Goal: Task Accomplishment & Management: Manage account settings

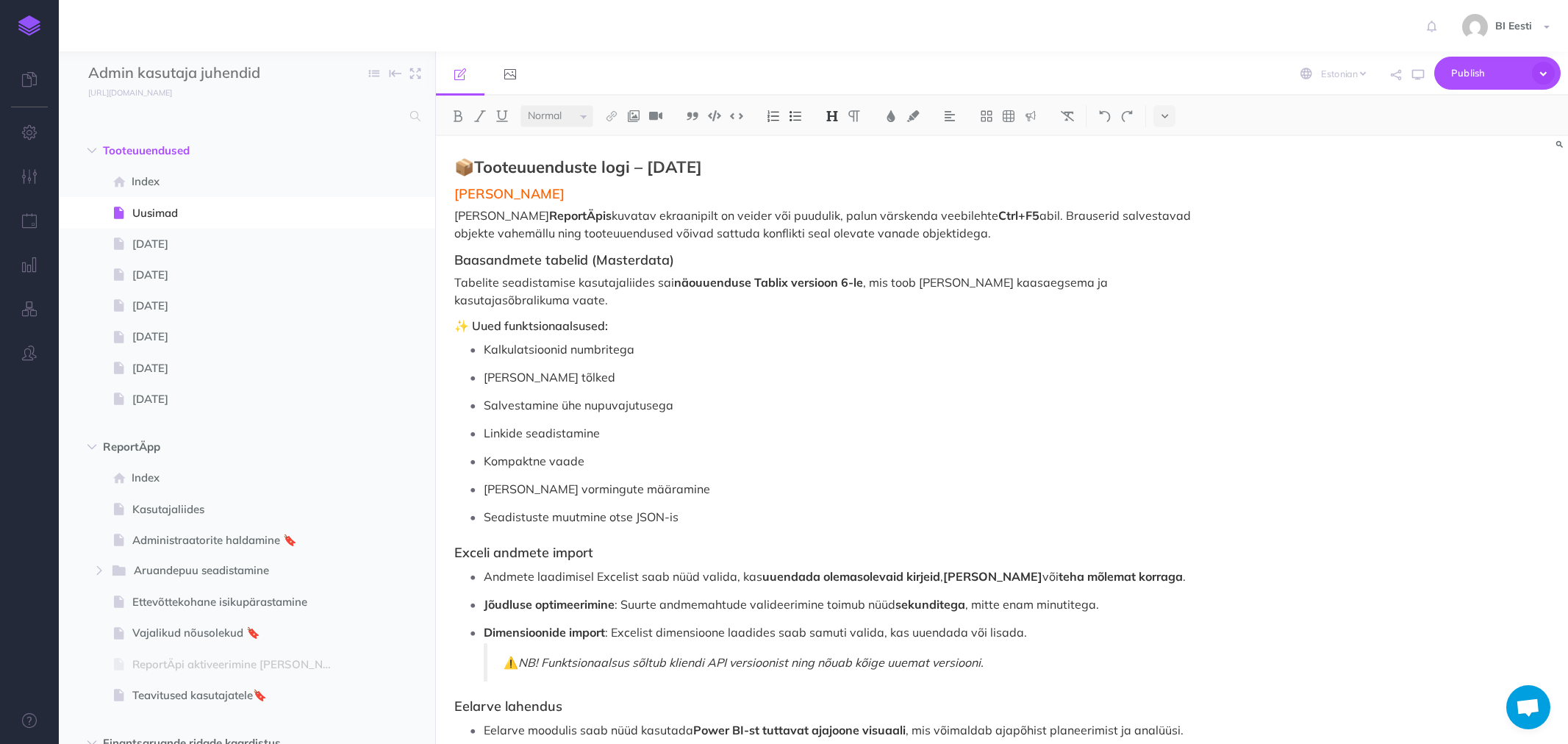
select select "et"
select select "null"
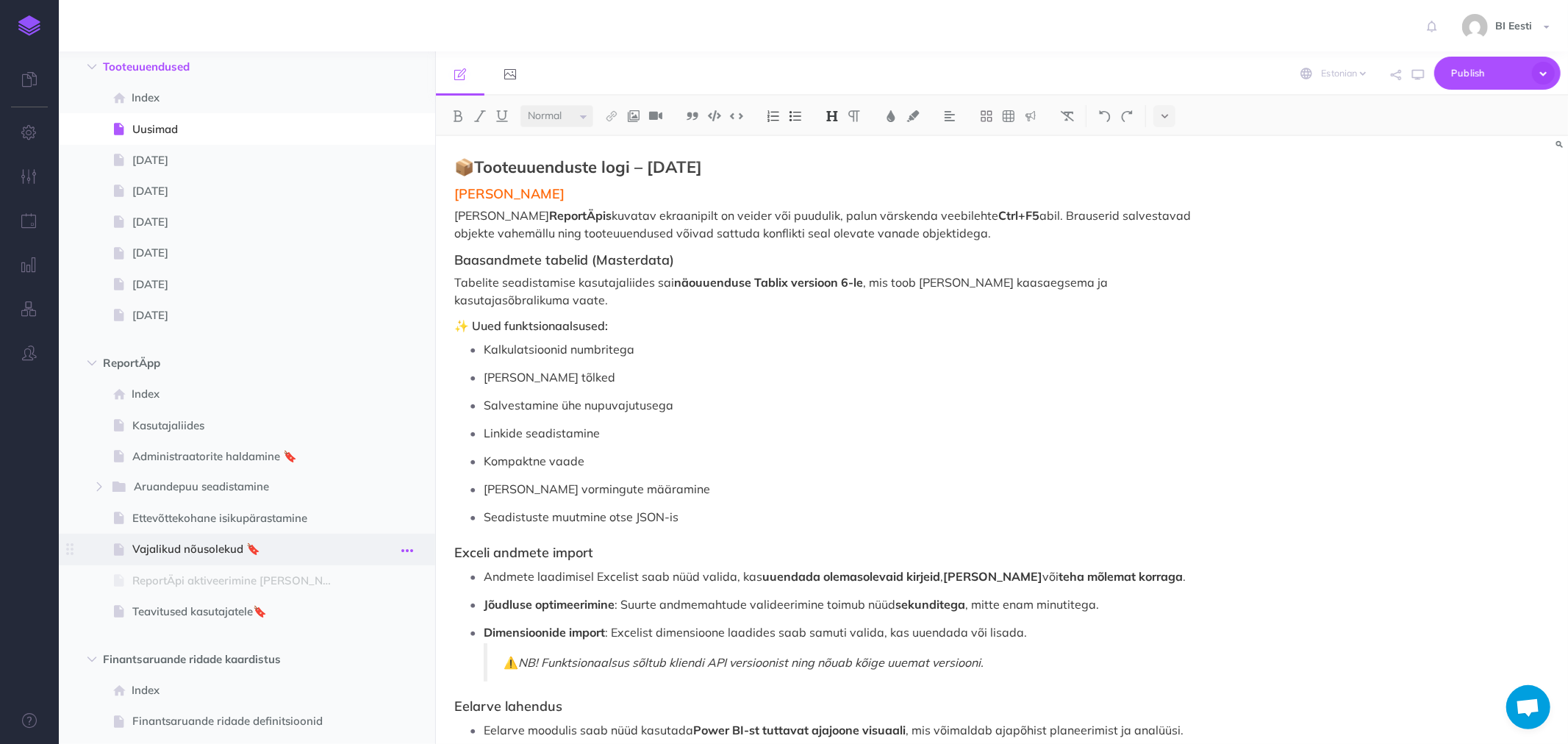
click at [414, 549] on button "button" at bounding box center [406, 550] width 26 height 19
click at [347, 646] on link "Settings" at bounding box center [365, 649] width 110 height 24
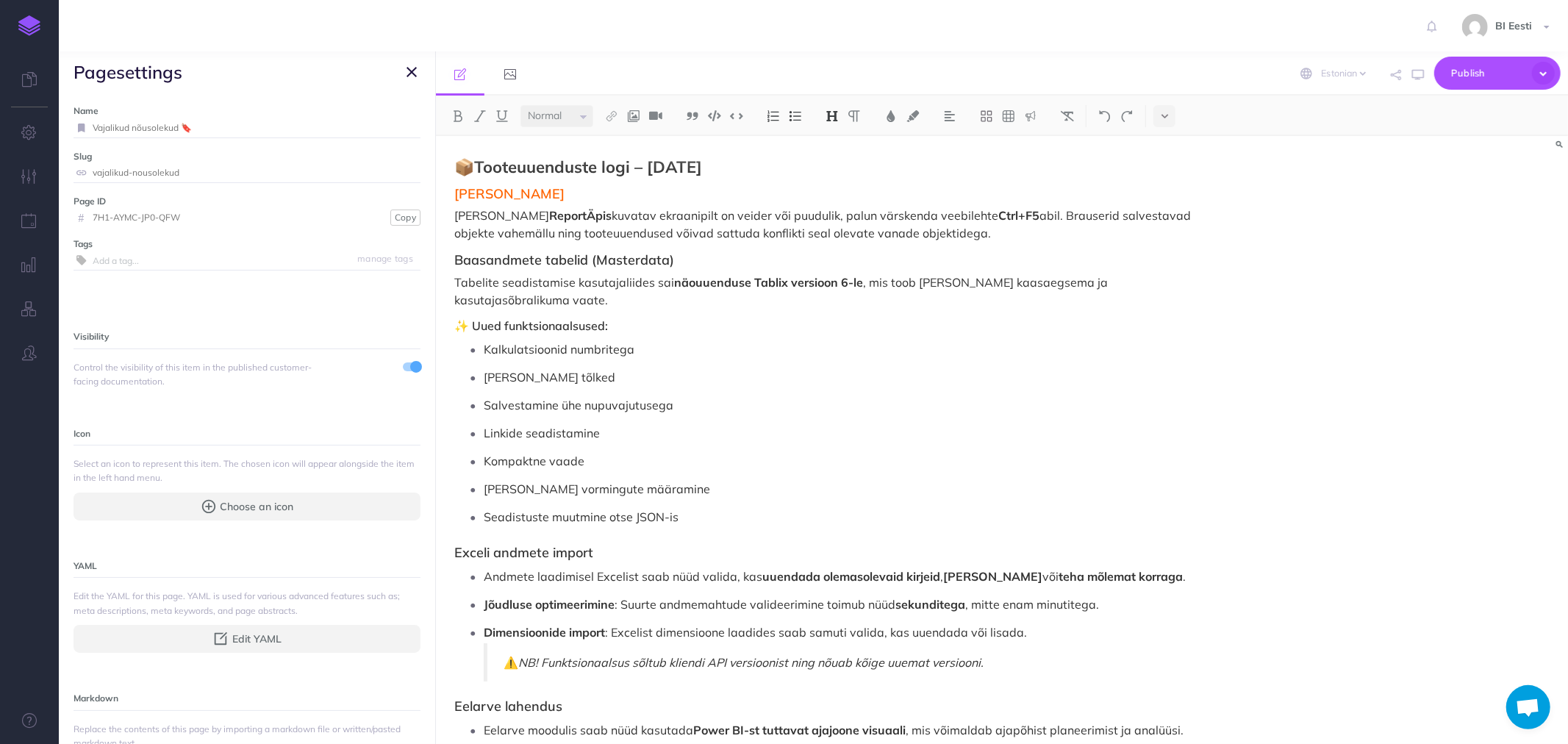
click at [114, 170] on input "vajalikud-nousolekud" at bounding box center [257, 173] width 328 height 19
drag, startPoint x: 191, startPoint y: 167, endPoint x: 61, endPoint y: 167, distance: 130.0
click at [61, 167] on div "Name Vajalikud nõusolekud 🔖 Save Slug vajalikud-nousolekud Save Page ID # 7H1-A…" at bounding box center [246, 418] width 376 height 651
type input "consents"
click at [397, 173] on small "Save" at bounding box center [403, 172] width 19 height 11
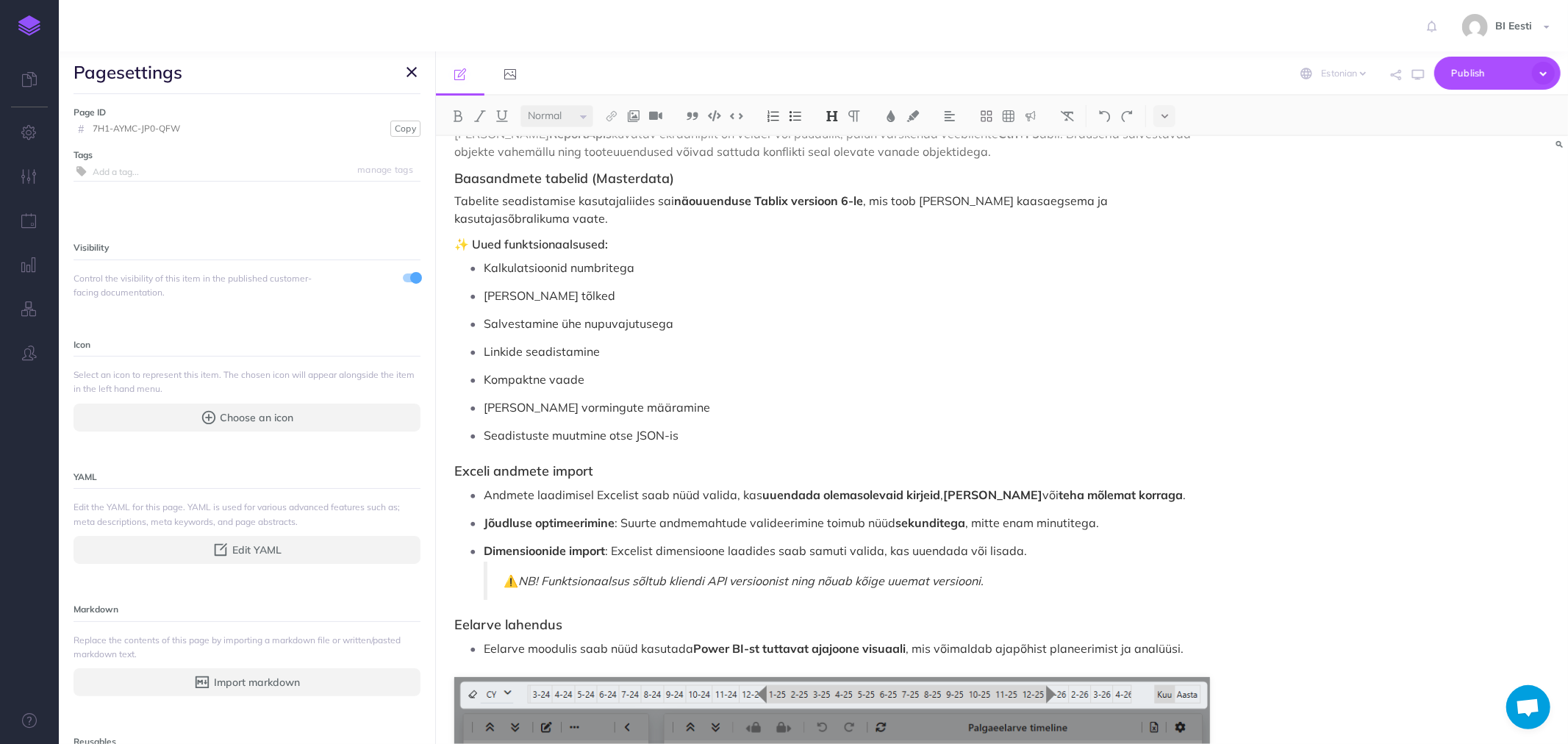
scroll to position [0, 0]
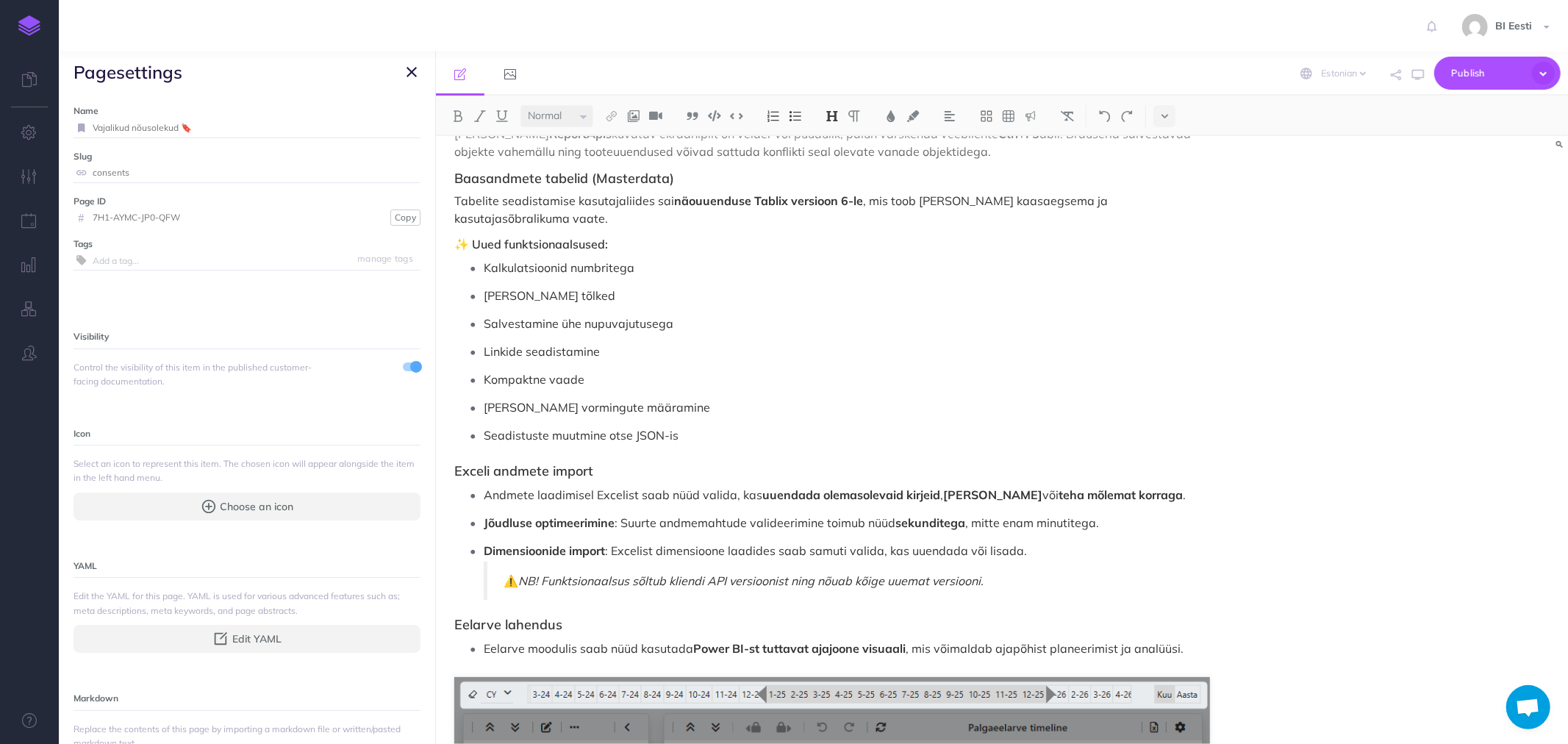
click at [411, 68] on icon "button" at bounding box center [411, 72] width 10 height 18
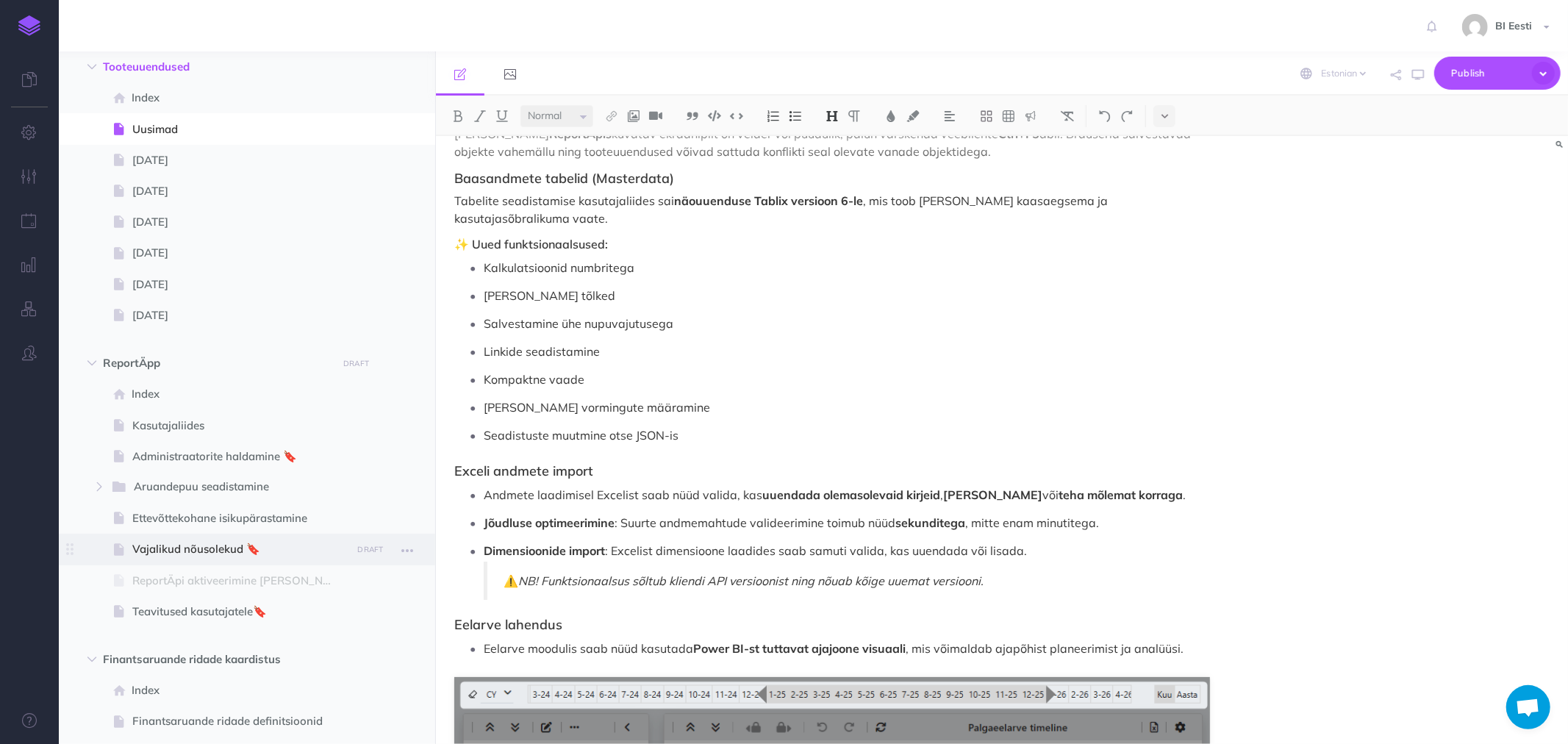
click at [199, 549] on span "Vajalikud nõusolekud 🔖" at bounding box center [239, 549] width 215 height 18
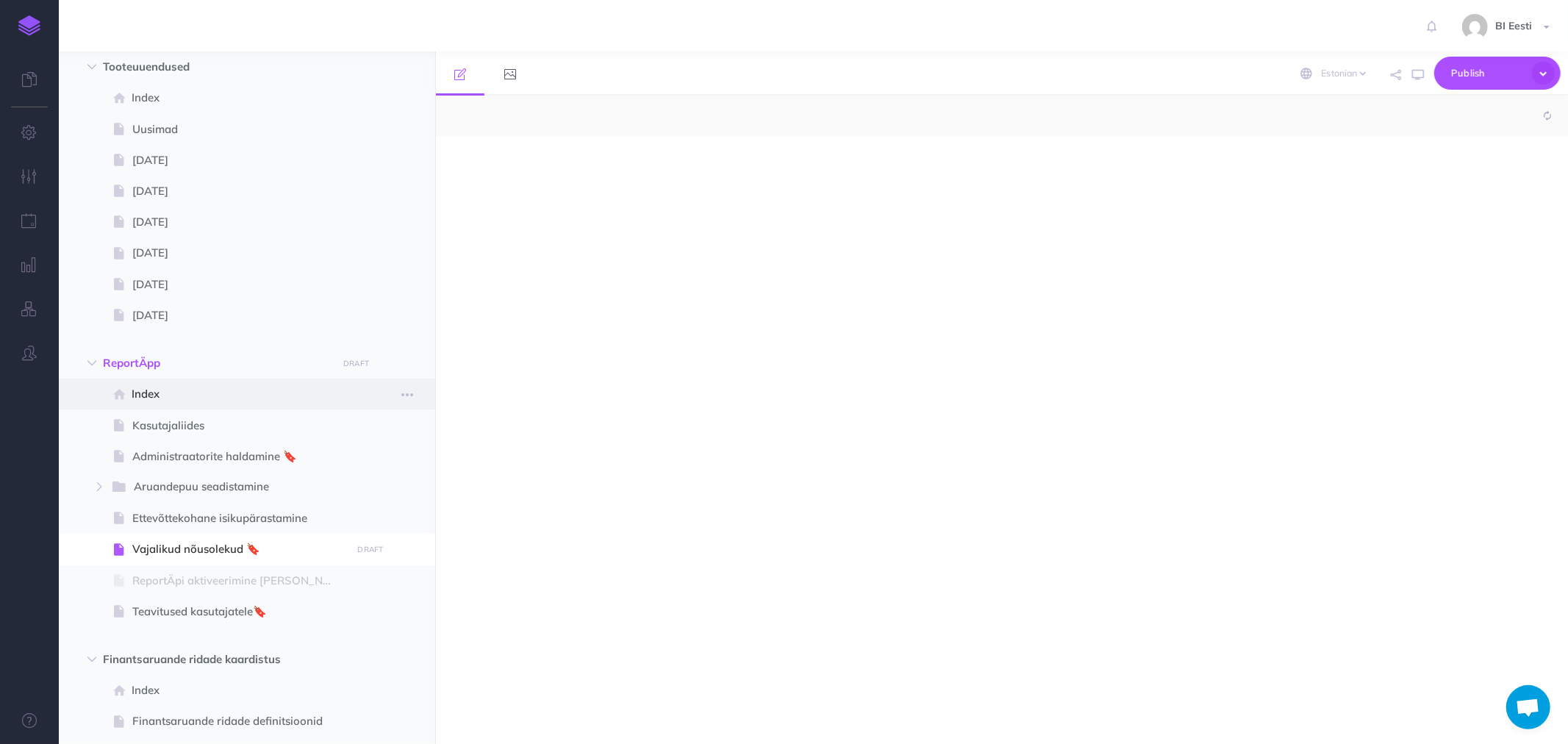
select select "null"
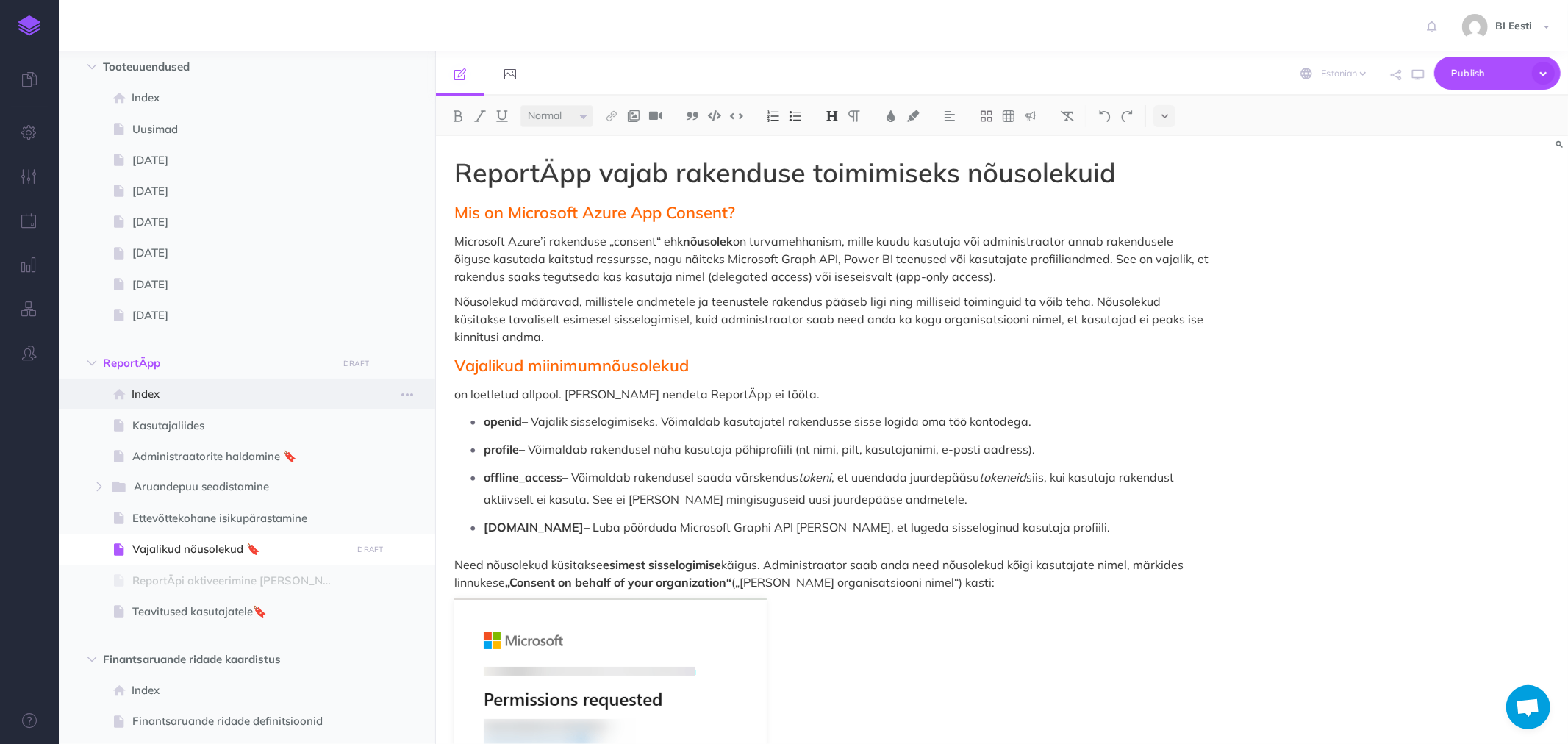
click at [153, 388] on span "Index" at bounding box center [239, 394] width 215 height 18
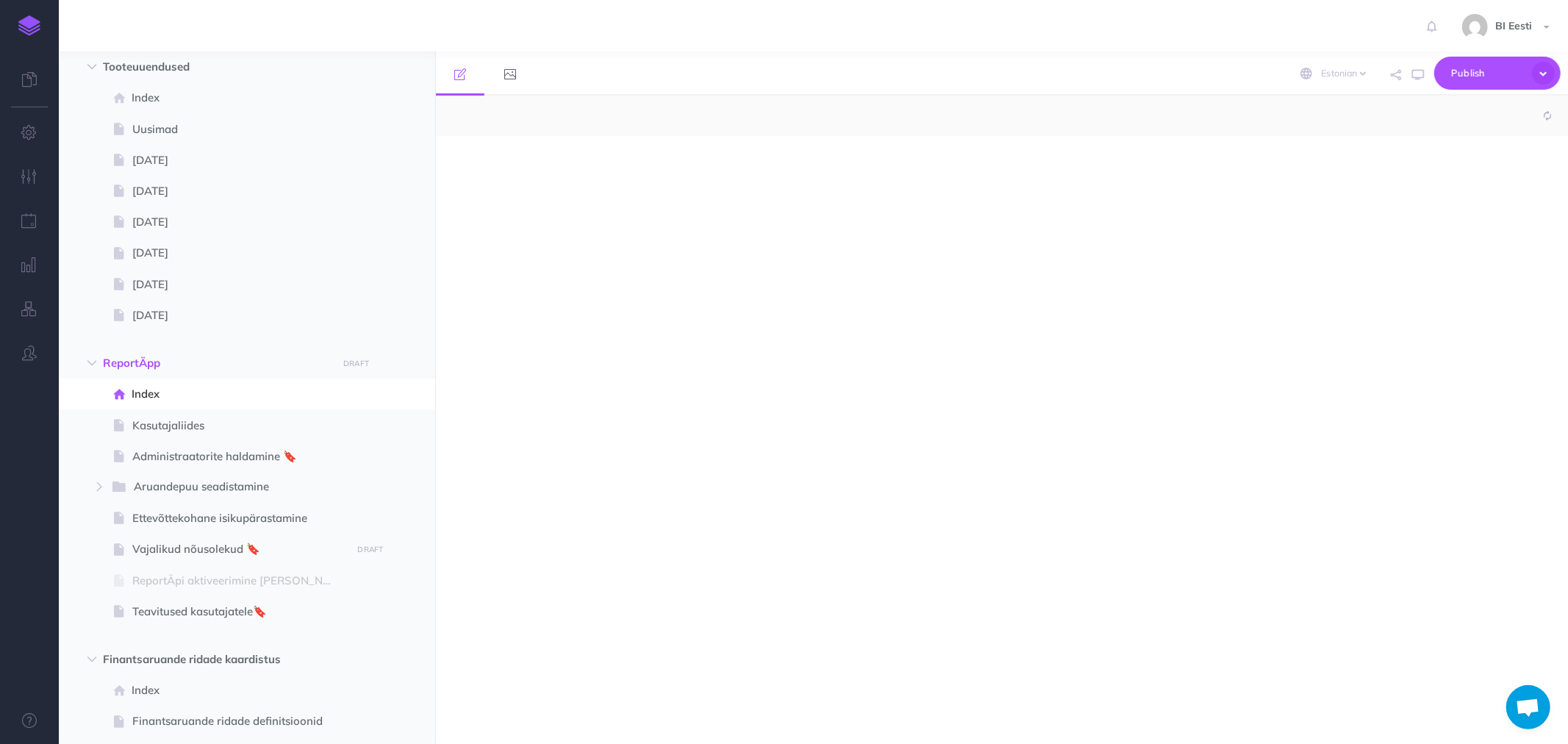
select select "null"
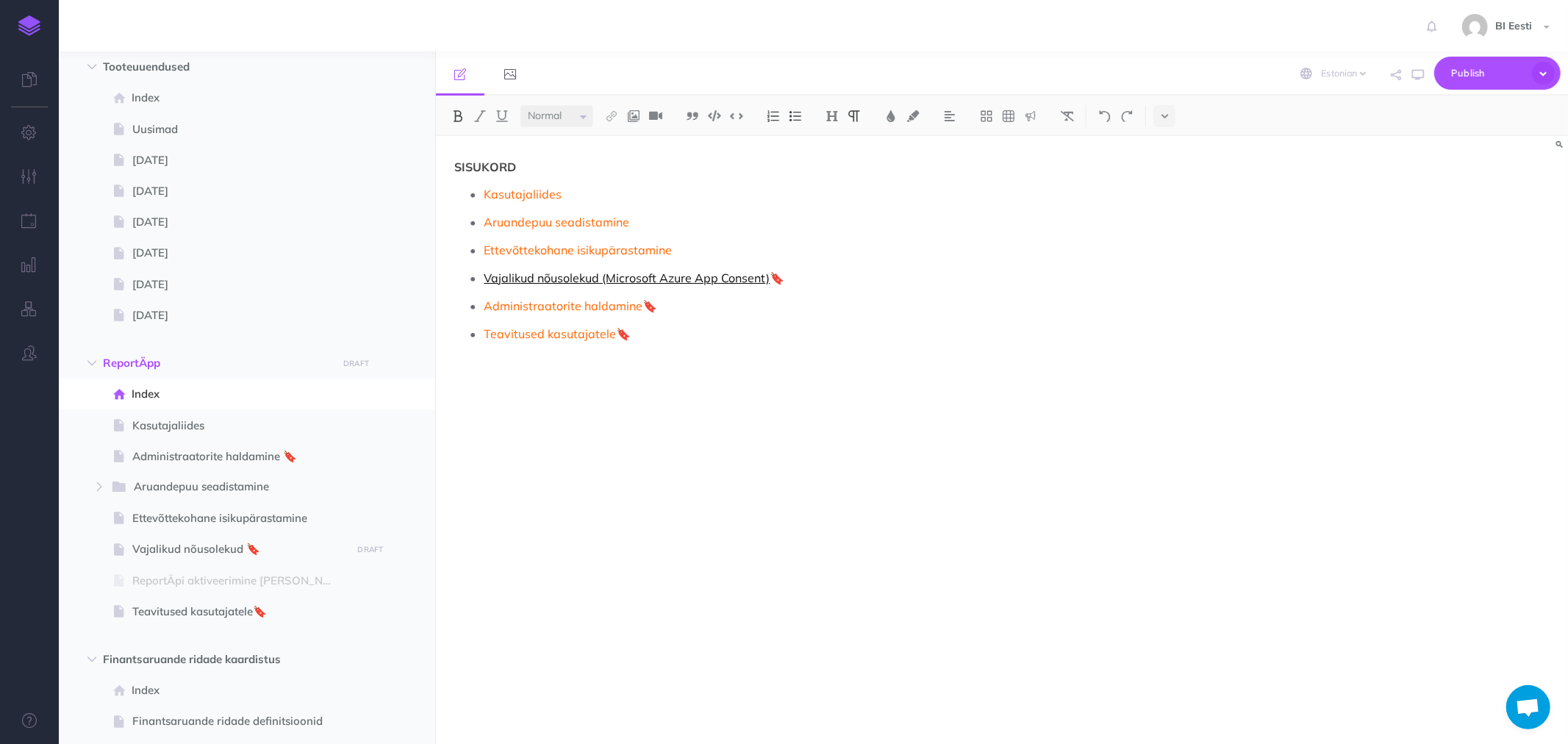
click at [538, 280] on link "Vajalikud nõusolekud (Microsoft Azure App Consent)" at bounding box center [627, 278] width 286 height 14
click at [540, 279] on link "Vajalikud nõusolekud (Microsoft Azure App Consent)" at bounding box center [627, 278] width 286 height 14
click at [540, 278] on link "Vajalikud nõusolekud (Microsoft Azure App Consent)" at bounding box center [627, 278] width 286 height 14
click at [375, 550] on small "PUBLISH" at bounding box center [370, 550] width 34 height 9
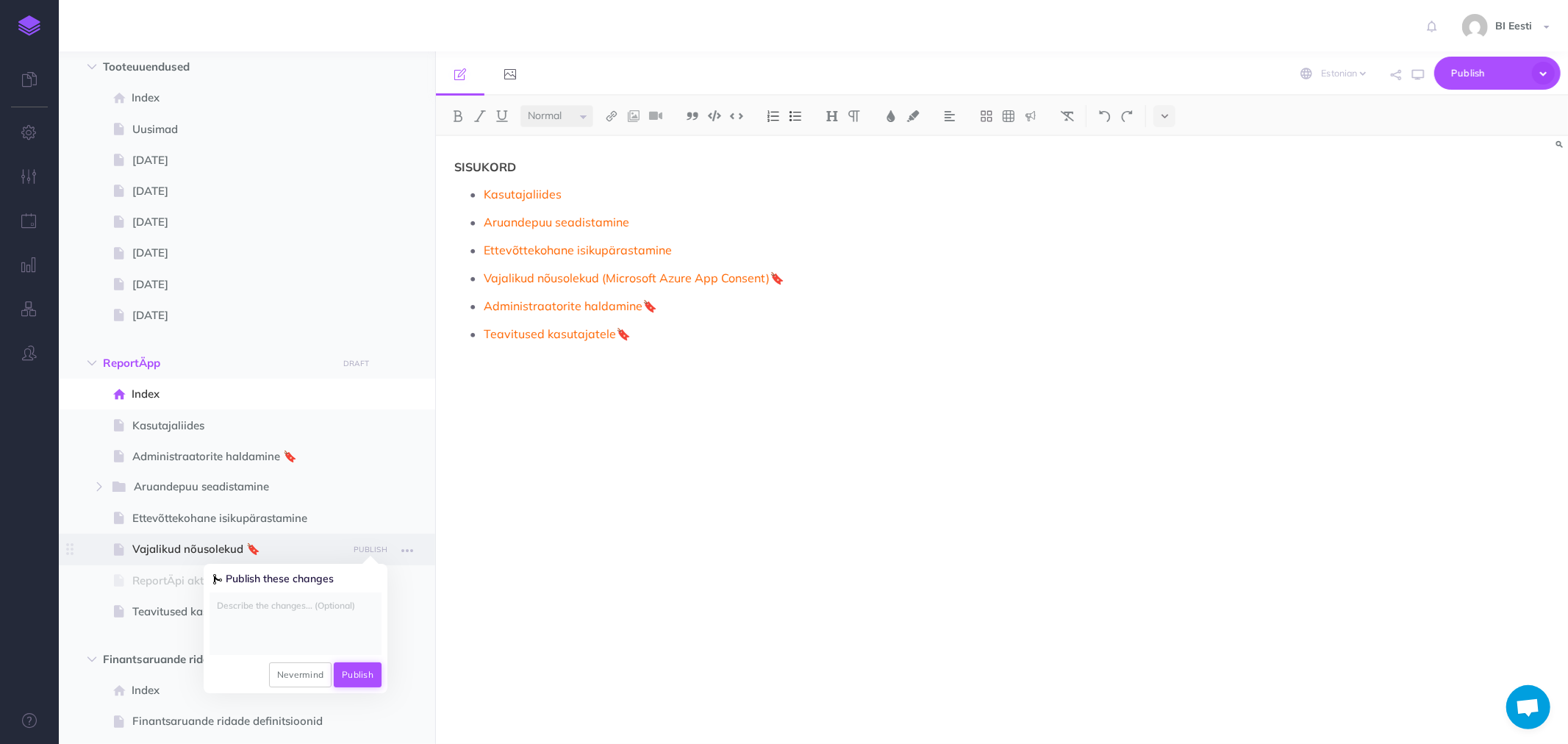
click at [356, 672] on button "Publish" at bounding box center [358, 675] width 48 height 25
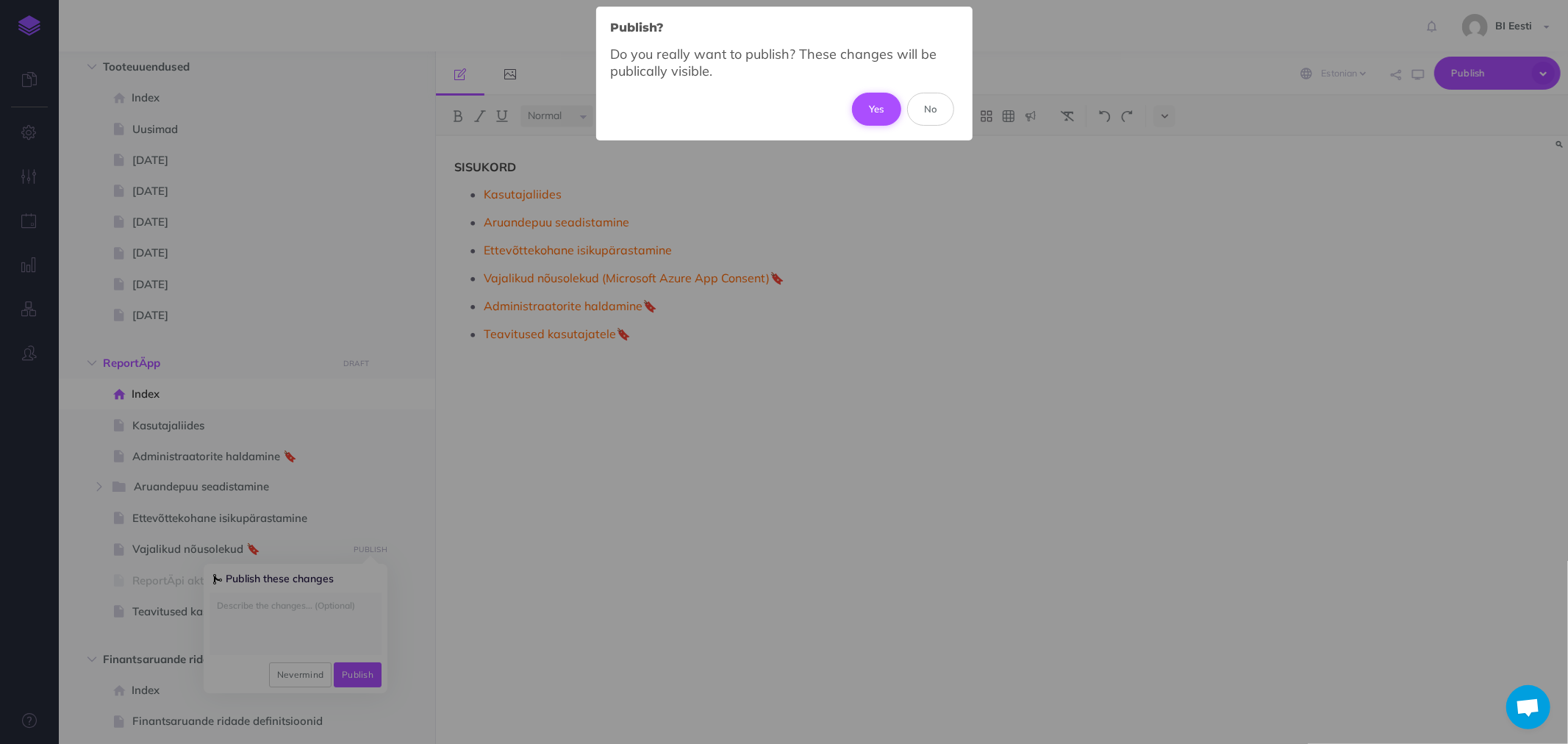
click at [880, 104] on button "Yes" at bounding box center [877, 109] width 50 height 32
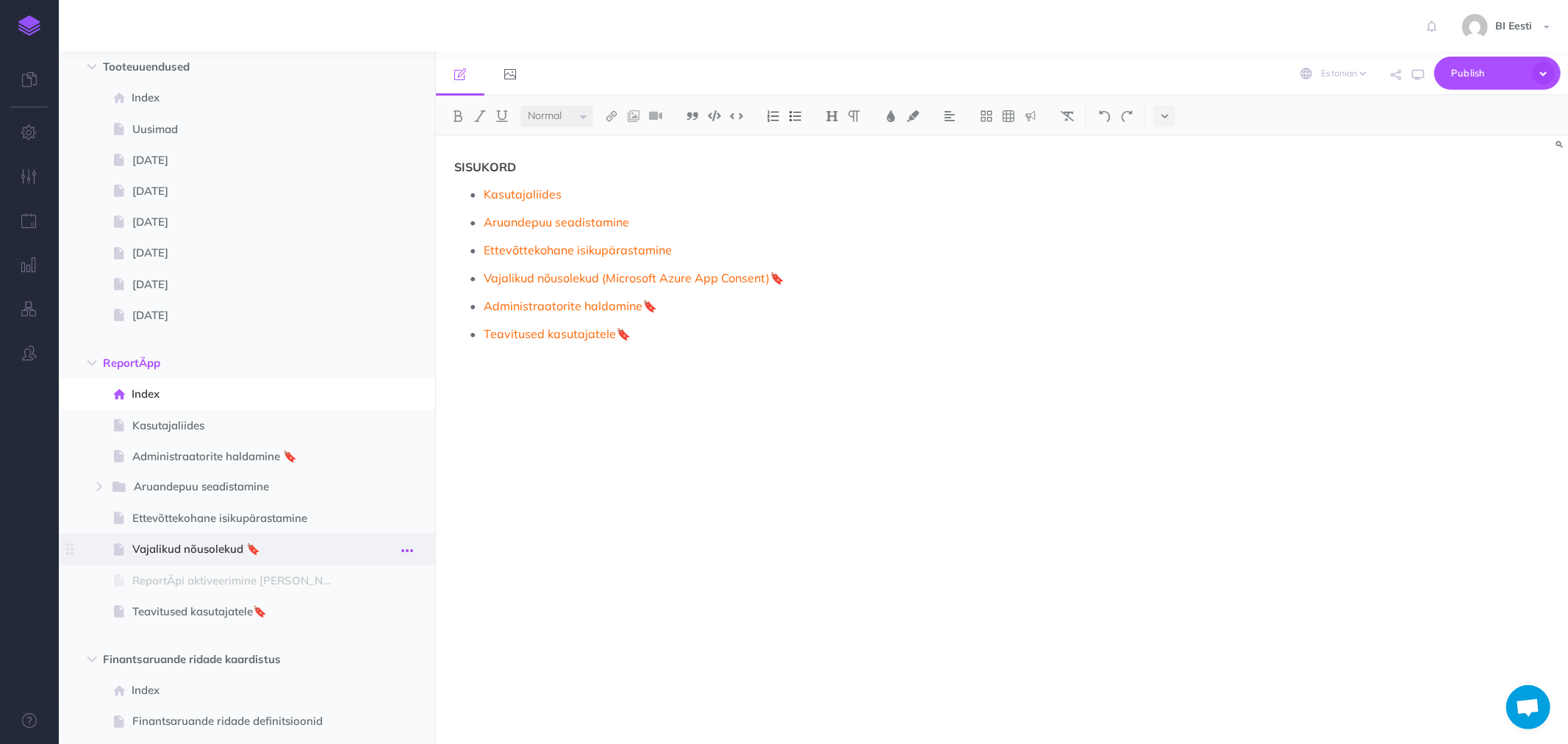
click at [407, 542] on icon "button" at bounding box center [407, 550] width 12 height 18
click at [368, 643] on link "Settings" at bounding box center [365, 649] width 110 height 24
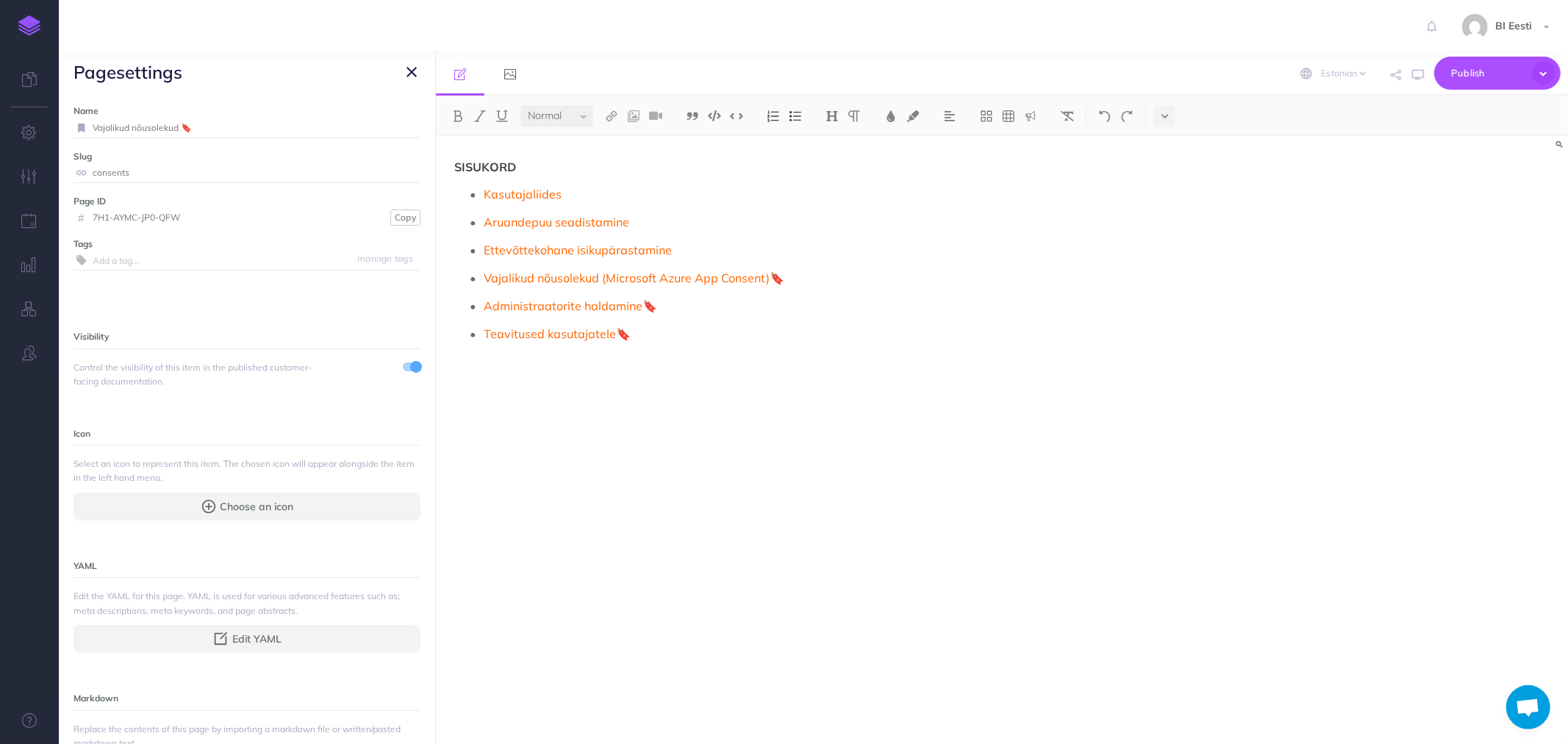
click at [103, 173] on input "consents" at bounding box center [257, 173] width 328 height 19
click at [561, 279] on link "Vajalikud nõusolekud (Microsoft Azure App Consent)" at bounding box center [627, 278] width 286 height 14
click at [414, 70] on icon "button" at bounding box center [411, 72] width 10 height 18
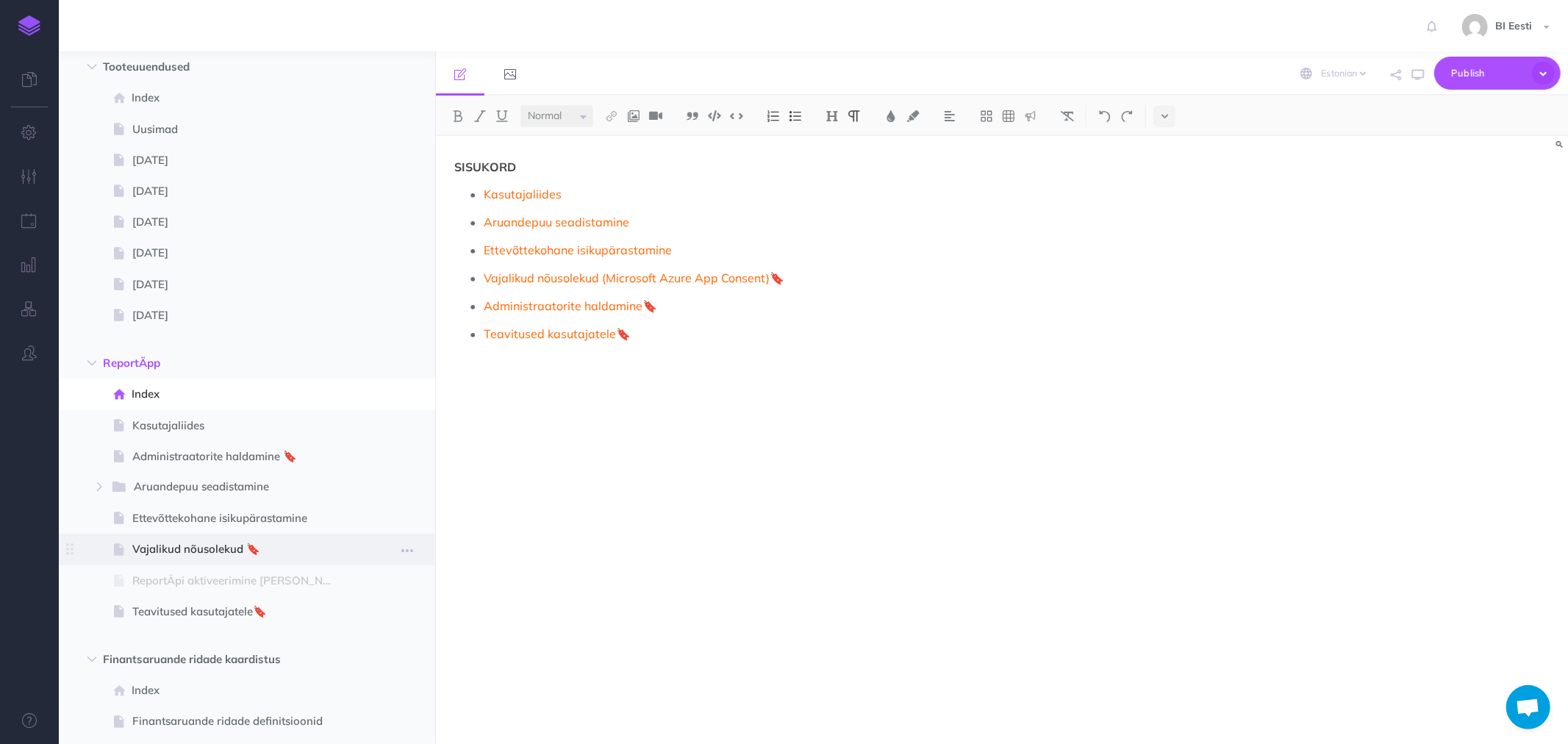
click at [193, 552] on span "Vajalikud nõusolekud 🔖" at bounding box center [239, 549] width 215 height 18
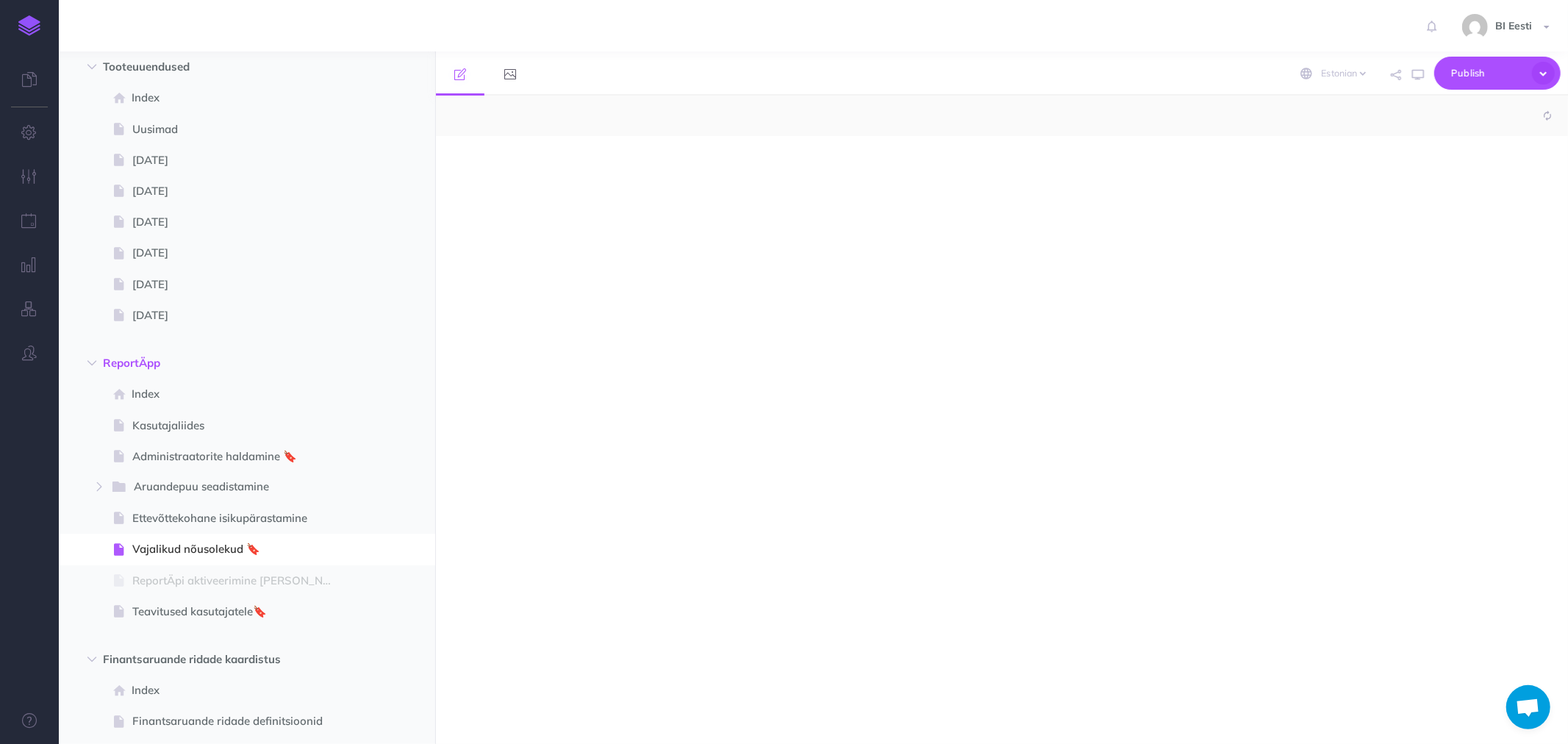
select select "null"
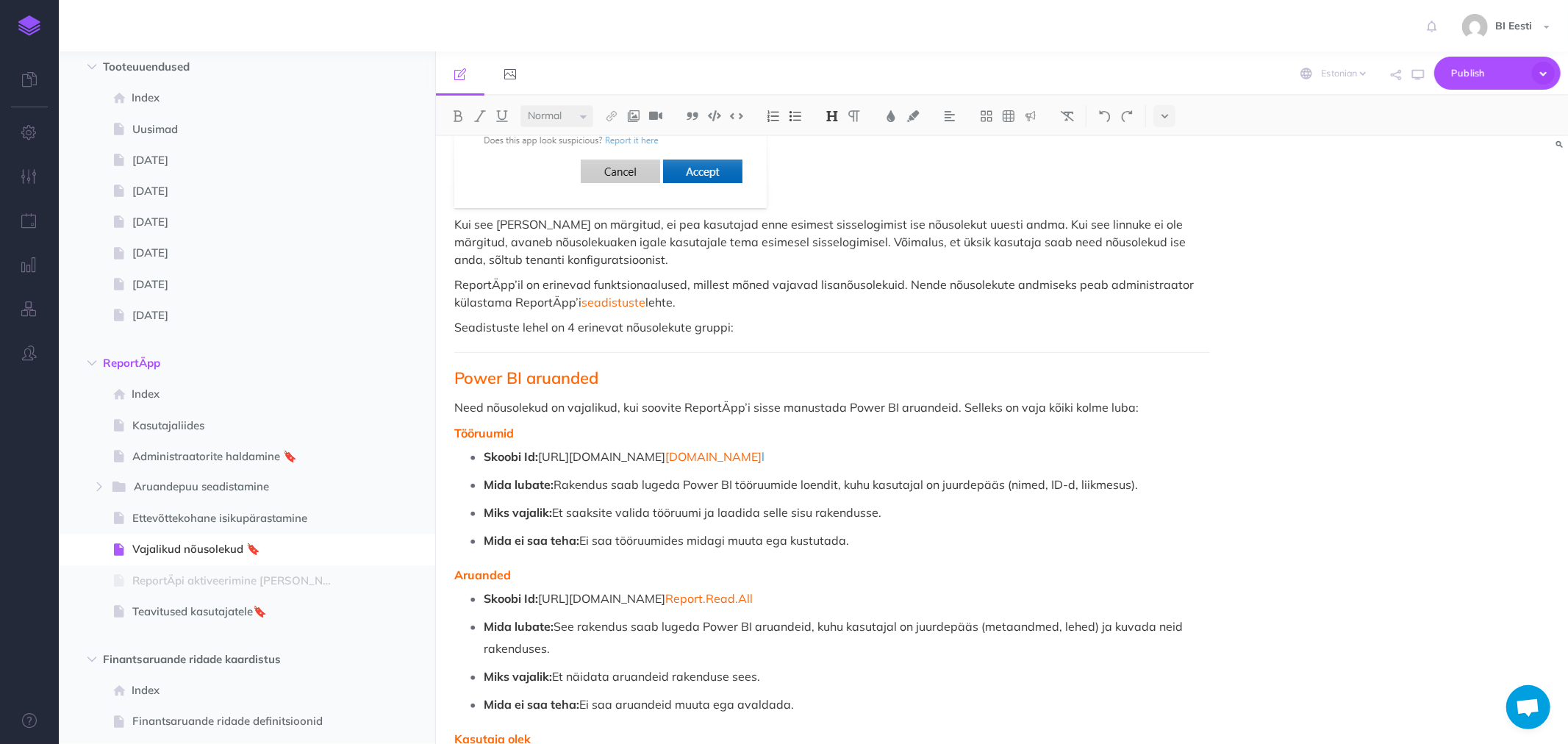
scroll to position [1307, 0]
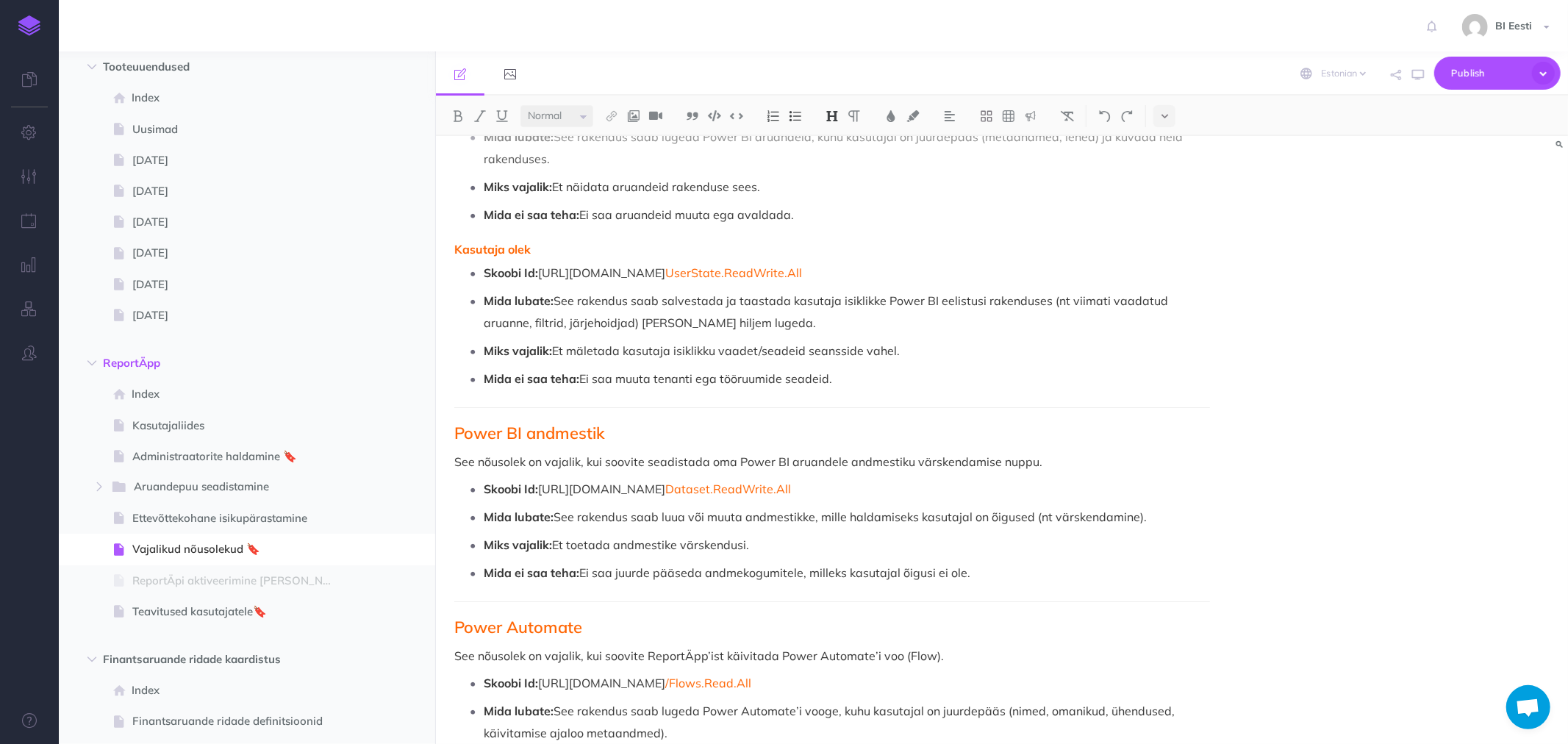
click at [459, 425] on span "Power BI andmestik" at bounding box center [529, 433] width 151 height 20
click at [453, 430] on div "ReportÄpp vajab rakenduse toimimiseks nõusolekuid Mis on Microsoft Azure App Co…" at bounding box center [832, 50] width 792 height 2441
click at [492, 434] on span "Power BI andmestik" at bounding box center [529, 433] width 151 height 20
click at [557, 431] on span "Power BI andmestik" at bounding box center [529, 433] width 151 height 20
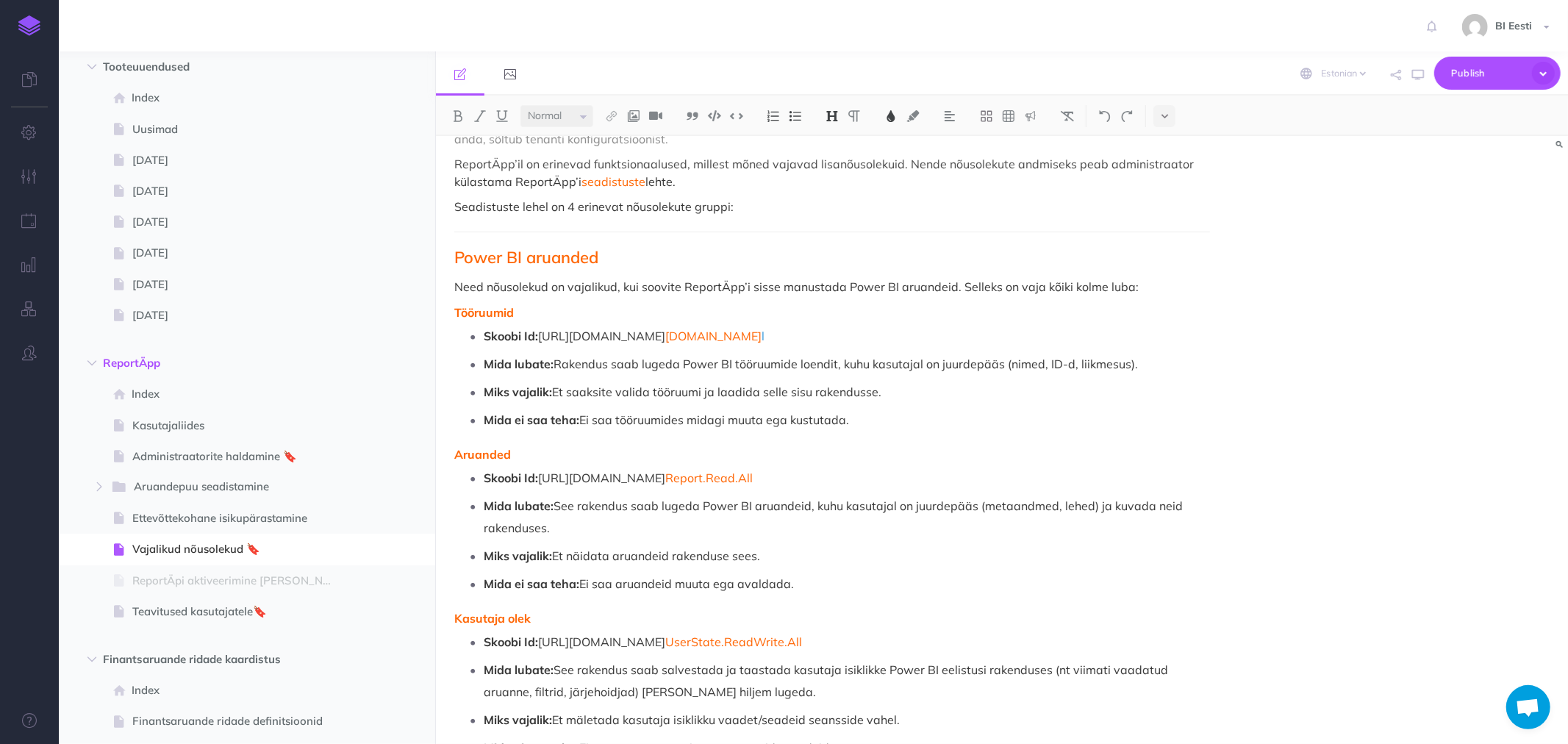
scroll to position [899, 0]
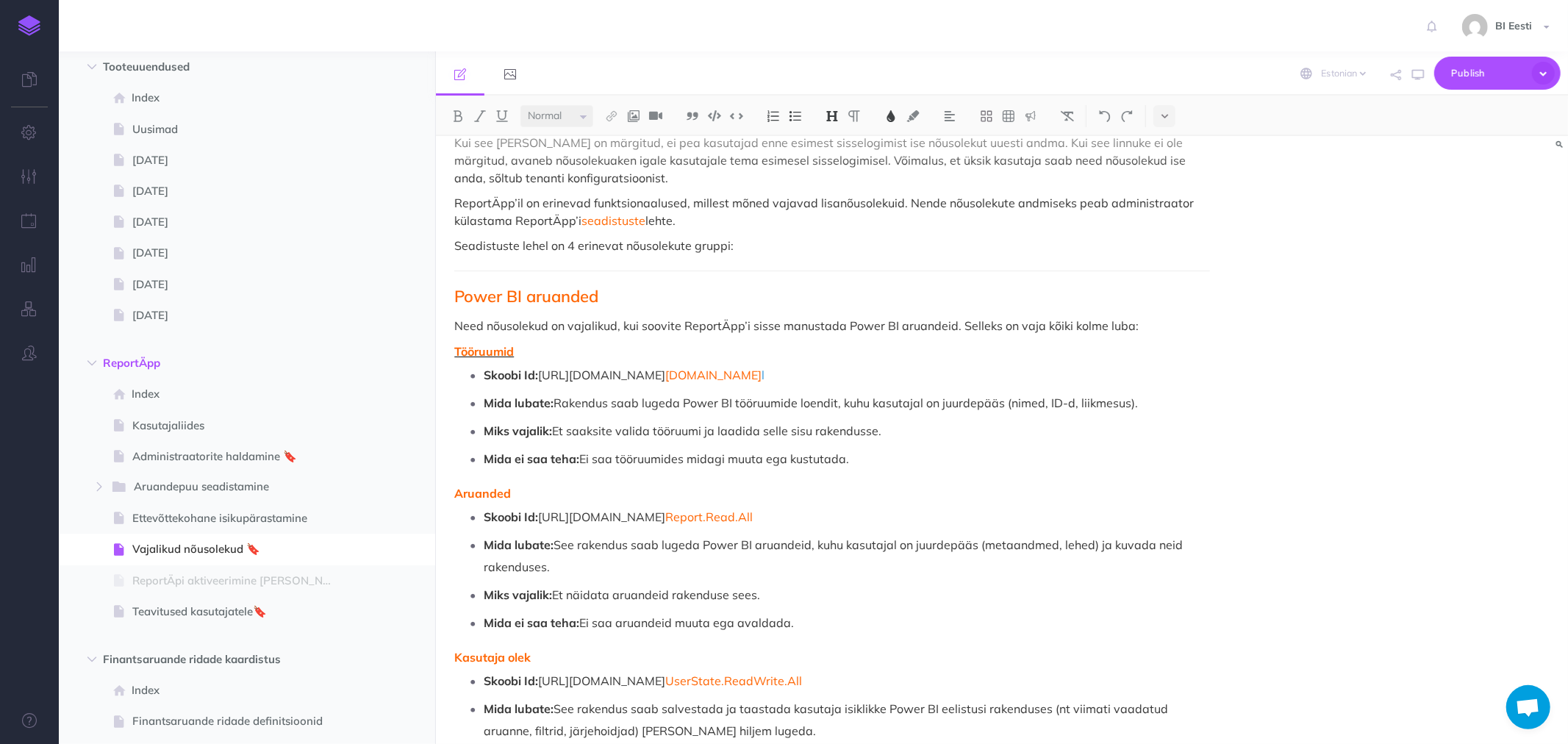
click at [464, 349] on span "Tööruumid" at bounding box center [484, 351] width 60 height 14
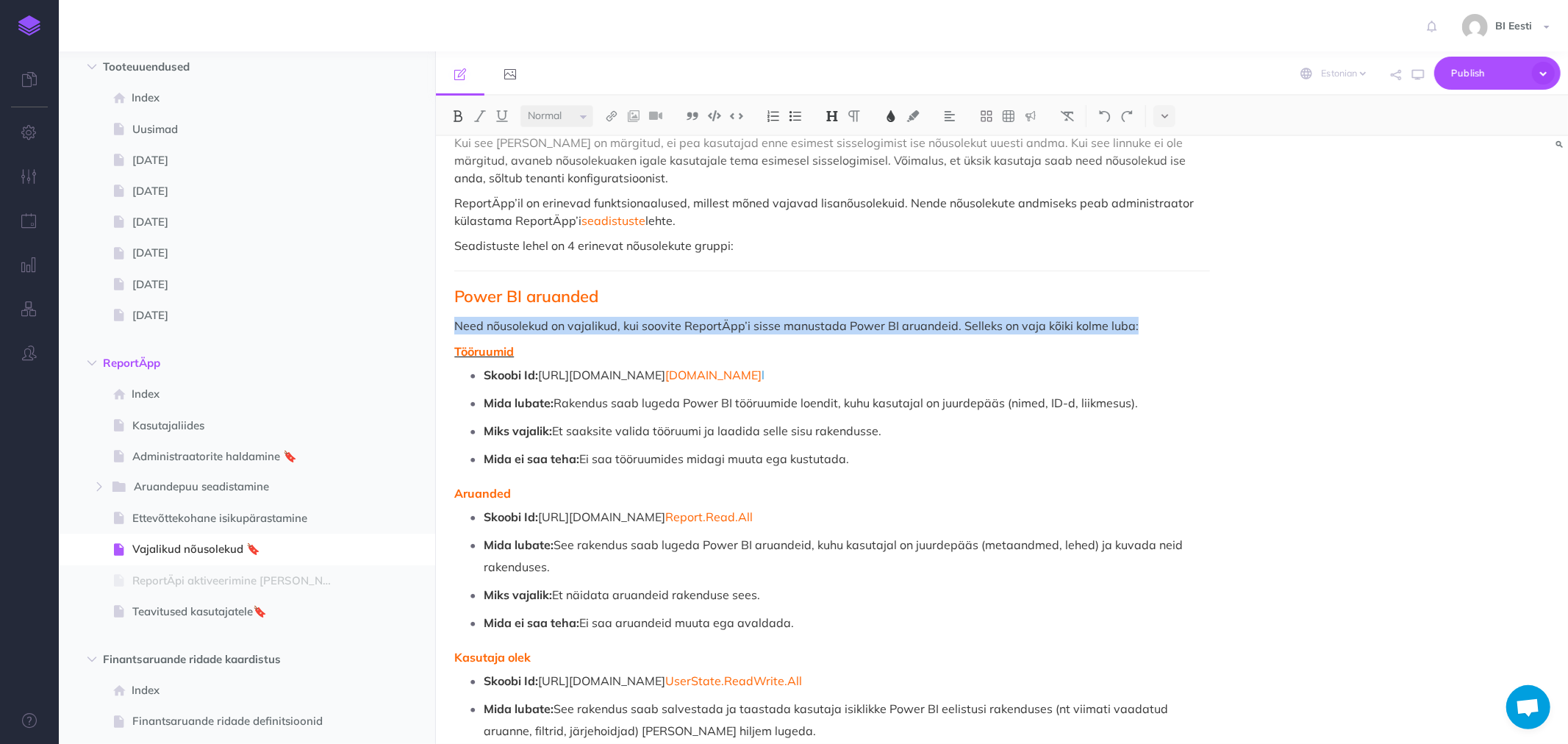
click at [474, 347] on span "Tööruumid" at bounding box center [484, 351] width 60 height 14
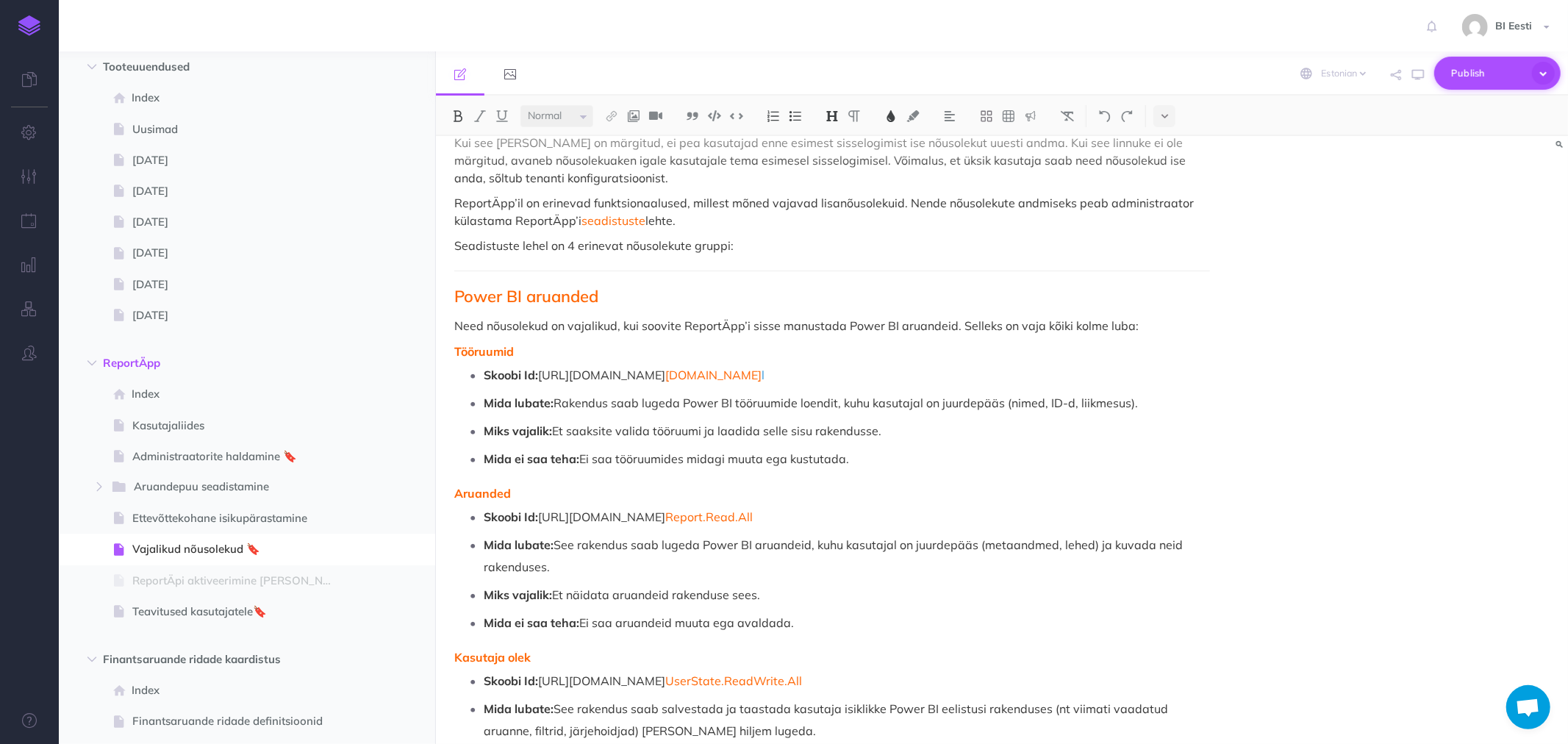
click at [1469, 65] on span "Publish" at bounding box center [1487, 72] width 73 height 23
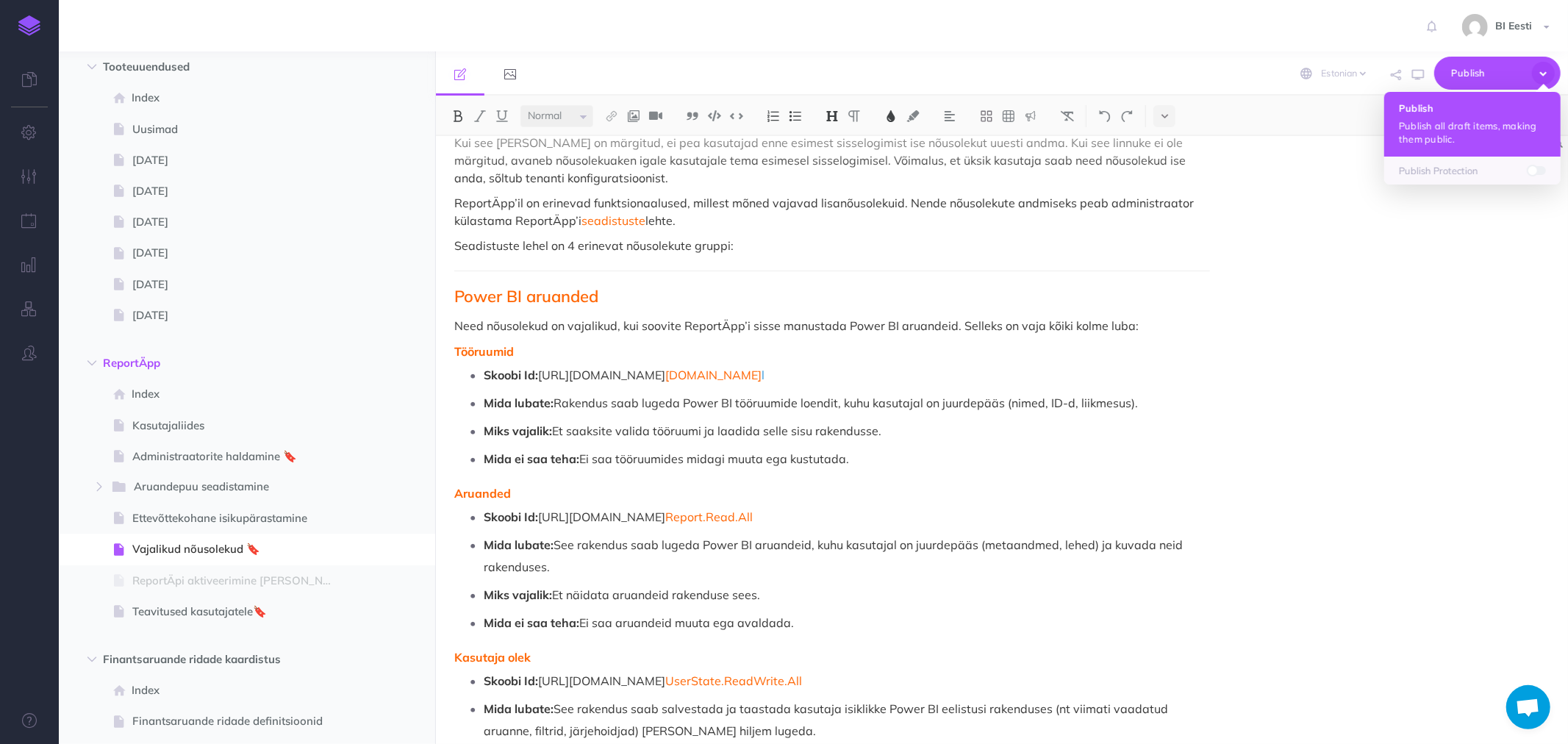
click at [1444, 130] on p "Publish all draft items, making them public." at bounding box center [1472, 132] width 147 height 26
